Goal: Task Accomplishment & Management: Manage account settings

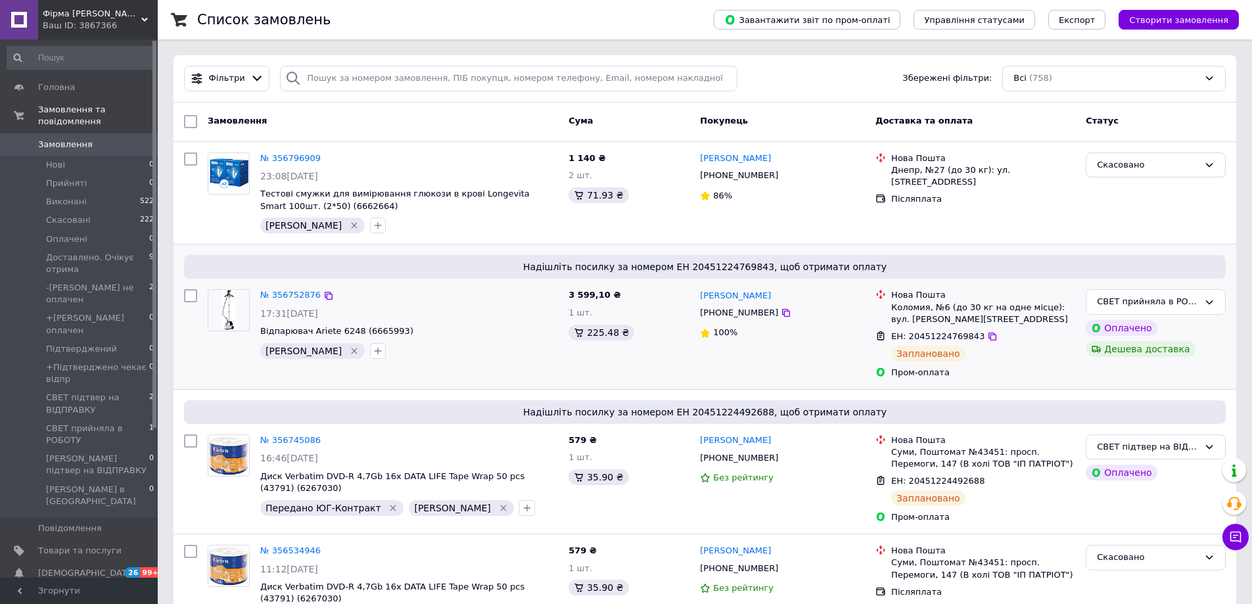
scroll to position [66, 0]
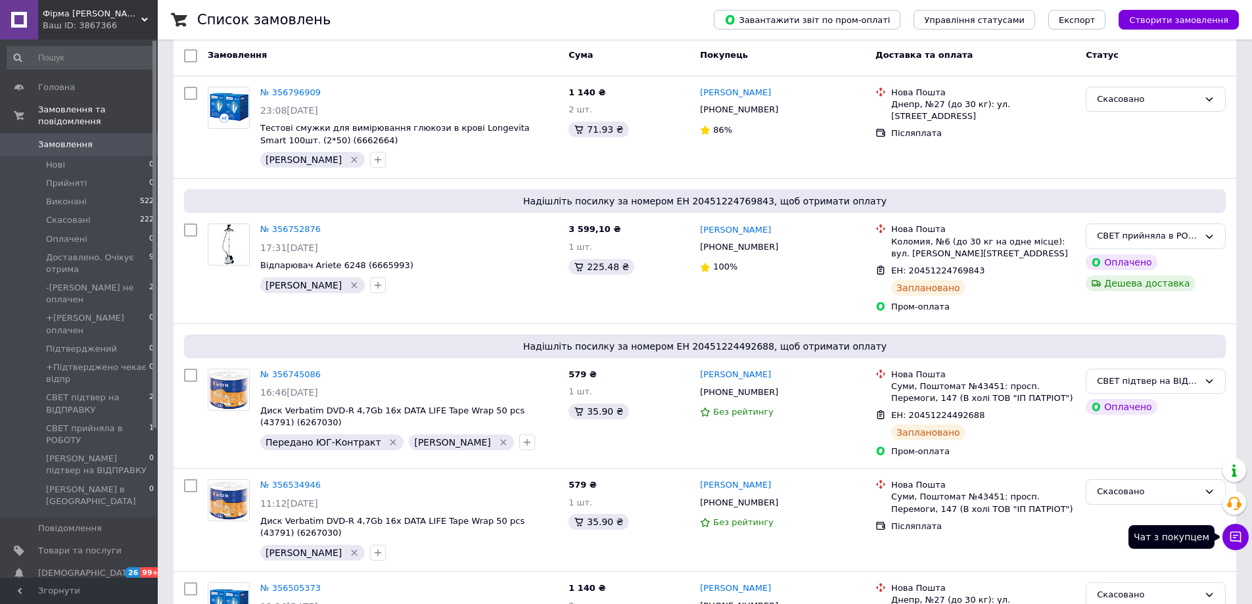
click at [1234, 540] on icon at bounding box center [1235, 536] width 13 height 13
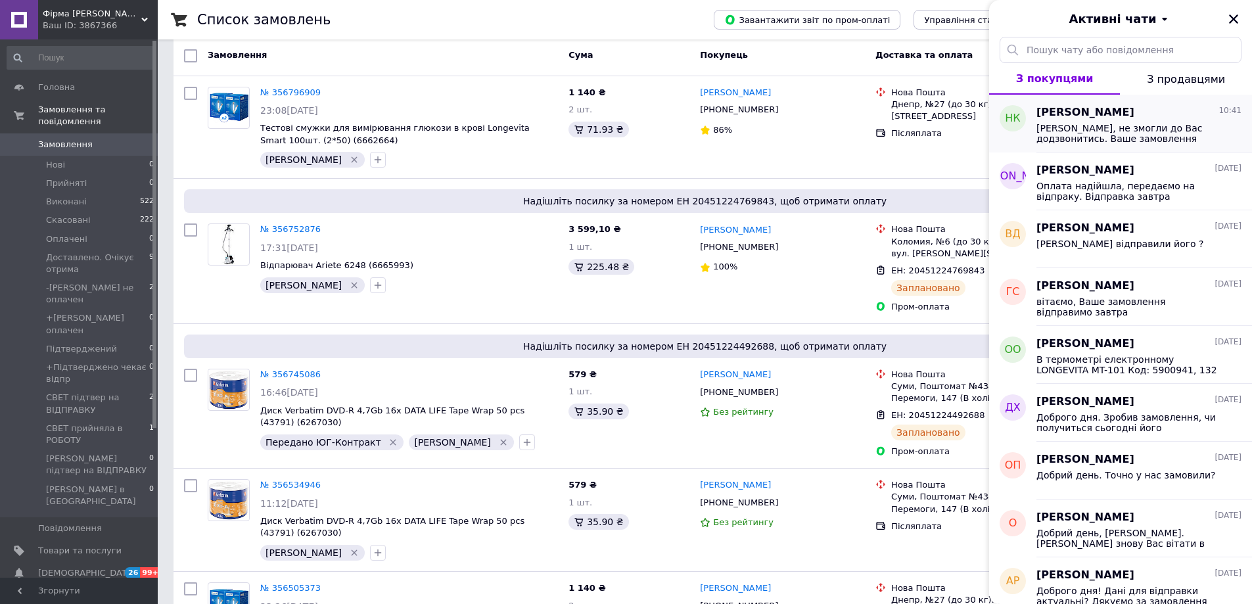
click at [1189, 128] on span "[PERSON_NAME], не змогли до Вас додзвонитись. Ваше замовлення відправимо сьогод…" at bounding box center [1130, 133] width 187 height 21
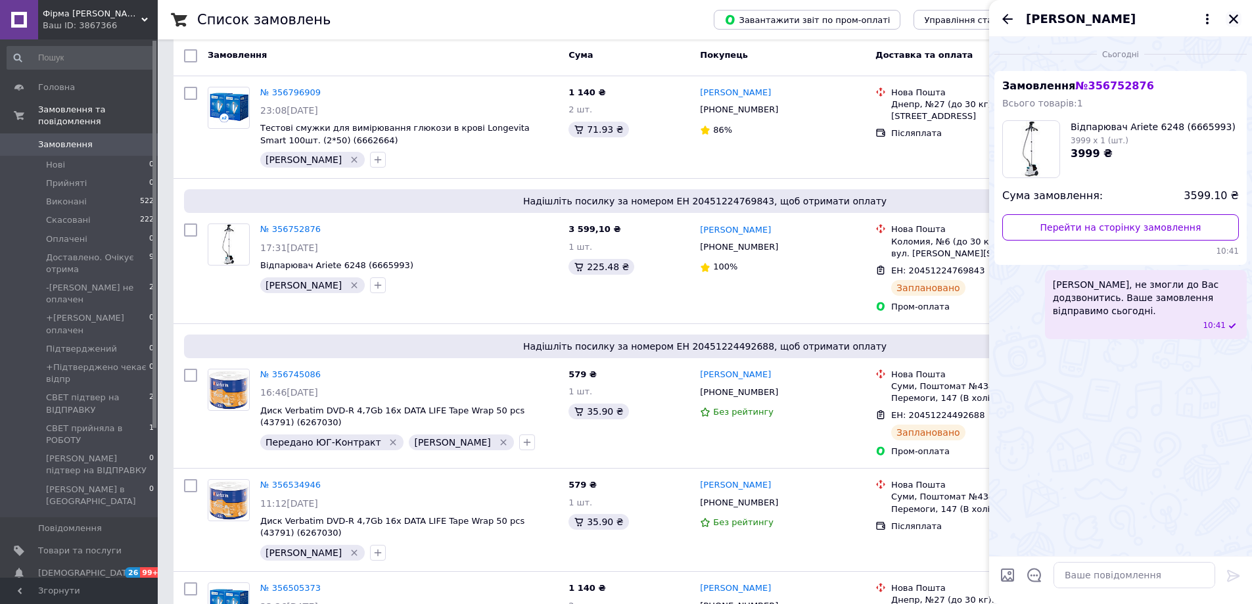
click at [1232, 16] on icon "Закрити" at bounding box center [1234, 19] width 12 height 12
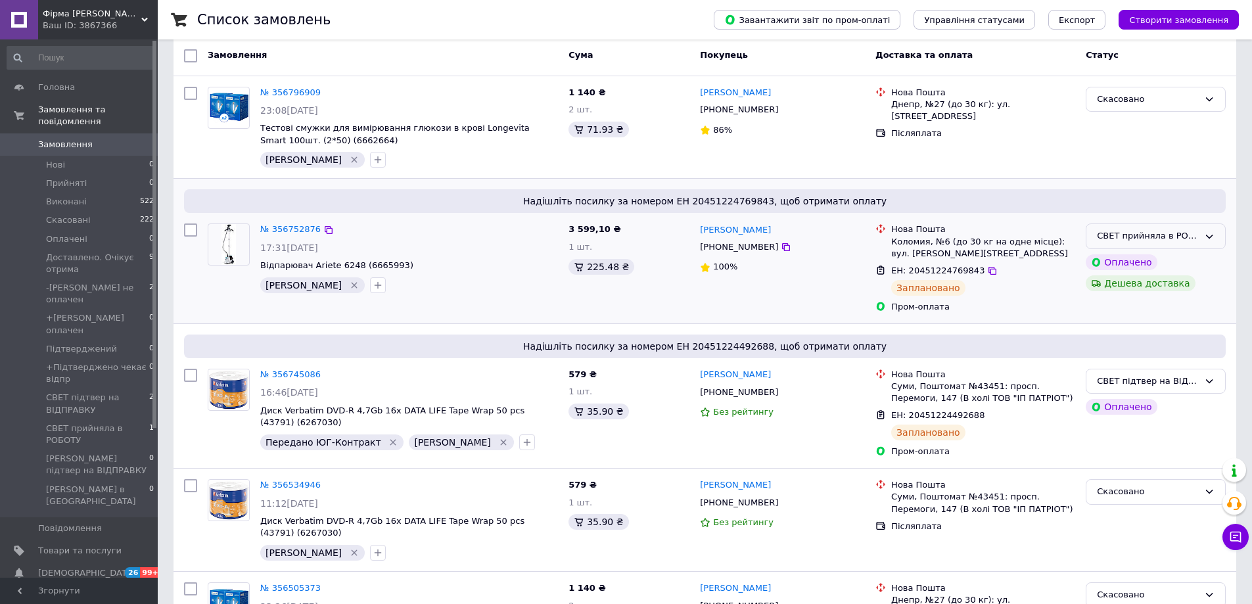
click at [1208, 234] on icon at bounding box center [1209, 236] width 11 height 11
click at [1160, 343] on li "СВЕТ підтвер на ВІДПРАВКУ" at bounding box center [1156, 361] width 139 height 37
click at [373, 280] on icon "button" at bounding box center [378, 285] width 11 height 11
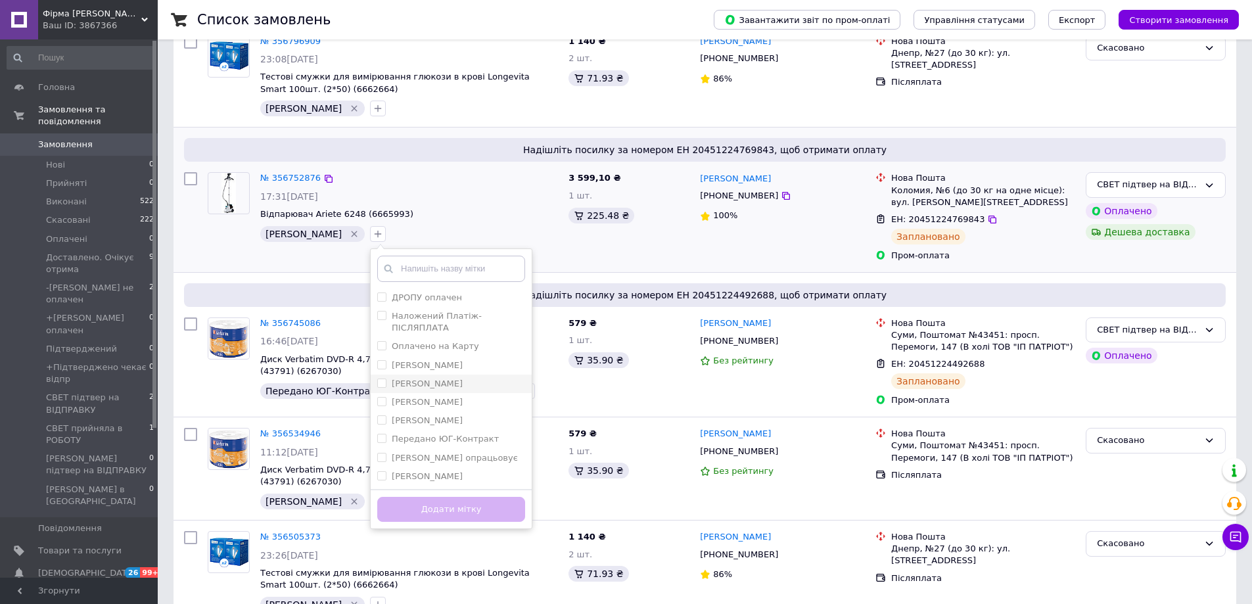
scroll to position [131, 0]
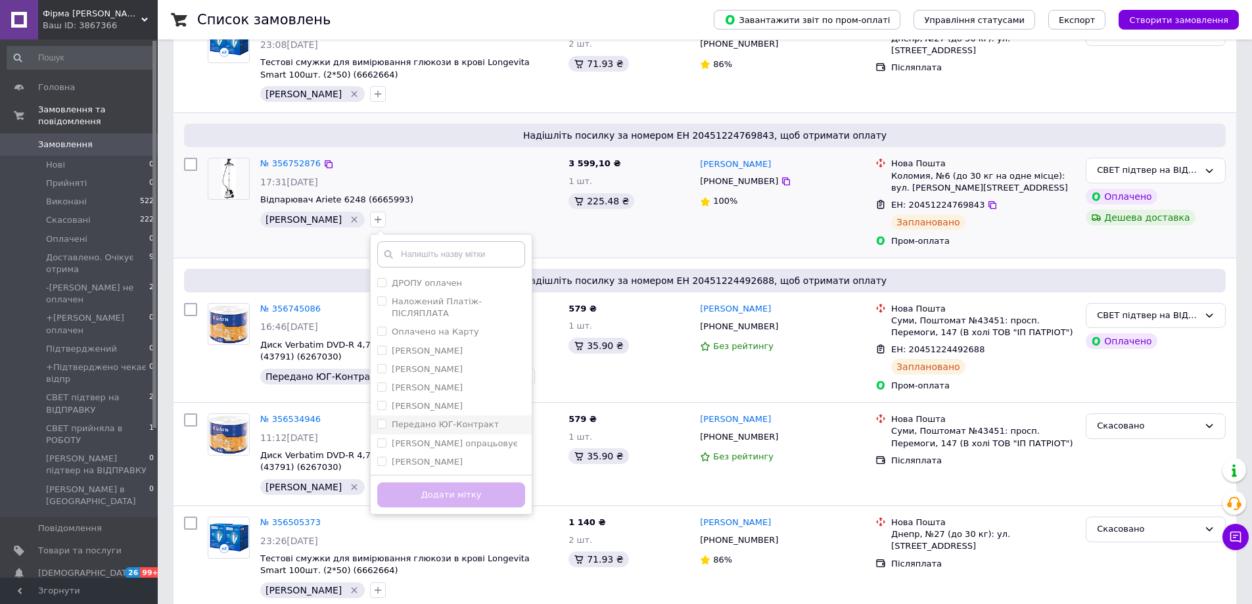
click at [432, 419] on label "Передано ЮГ-Контракт" at bounding box center [445, 424] width 107 height 10
checkbox input "true"
click at [421, 488] on button "Додати мітку" at bounding box center [451, 495] width 148 height 26
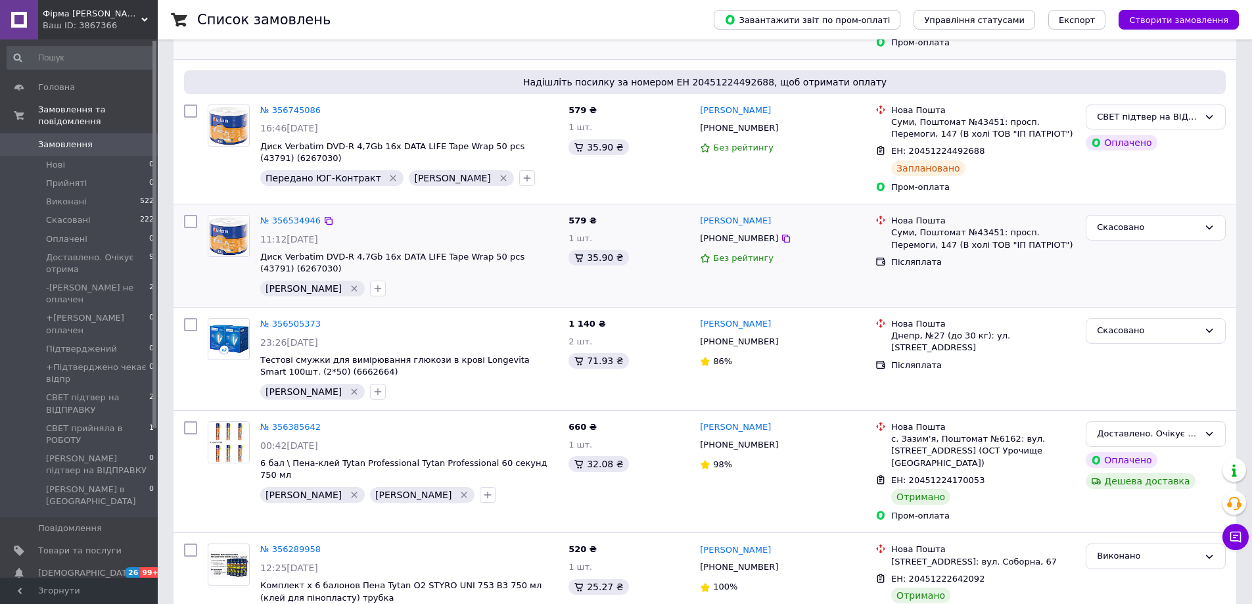
scroll to position [394, 0]
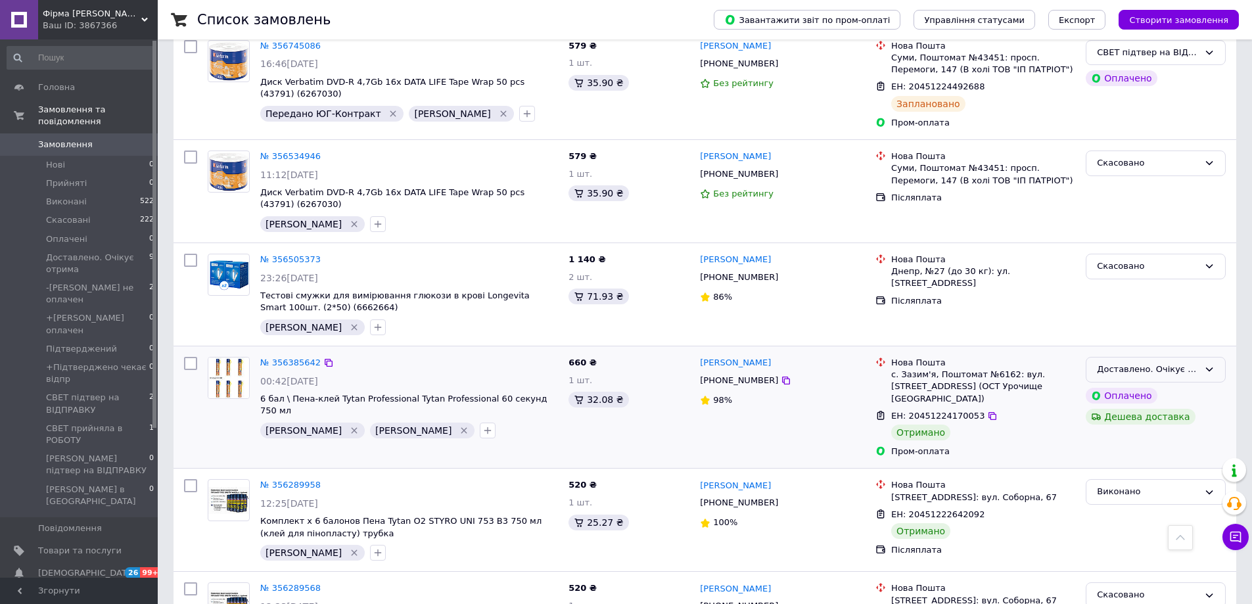
click at [1160, 365] on div "Доставлено. Очікує отрима" at bounding box center [1148, 370] width 102 height 14
click at [1127, 425] on li "Виконано" at bounding box center [1156, 421] width 139 height 24
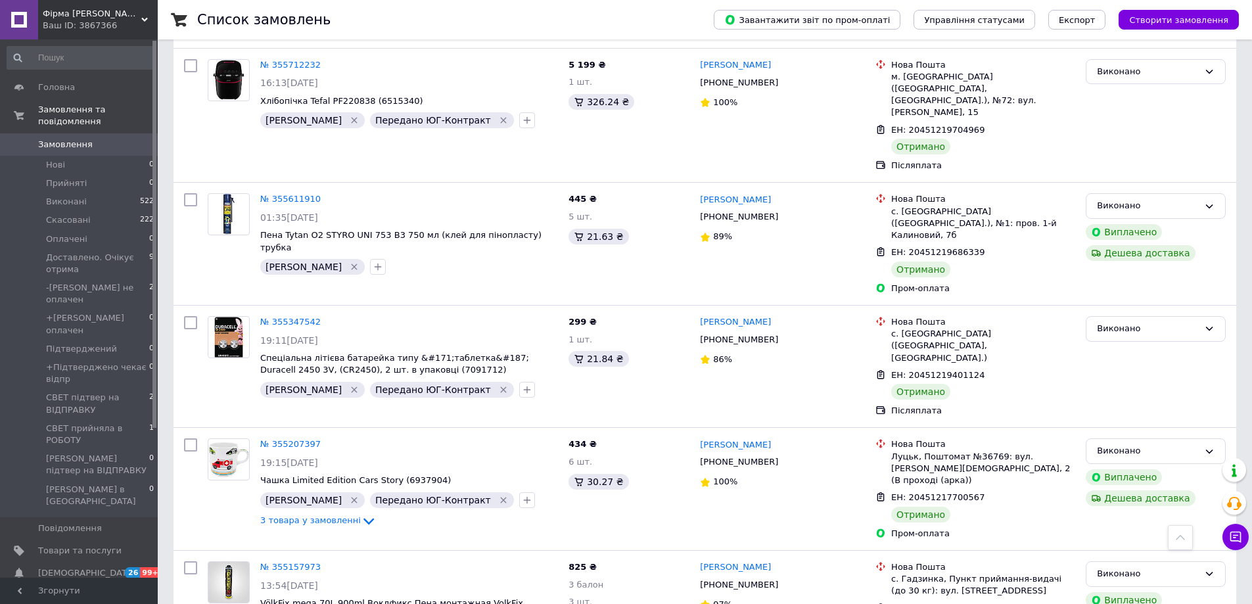
scroll to position [0, 0]
